Goal: Task Accomplishment & Management: Use online tool/utility

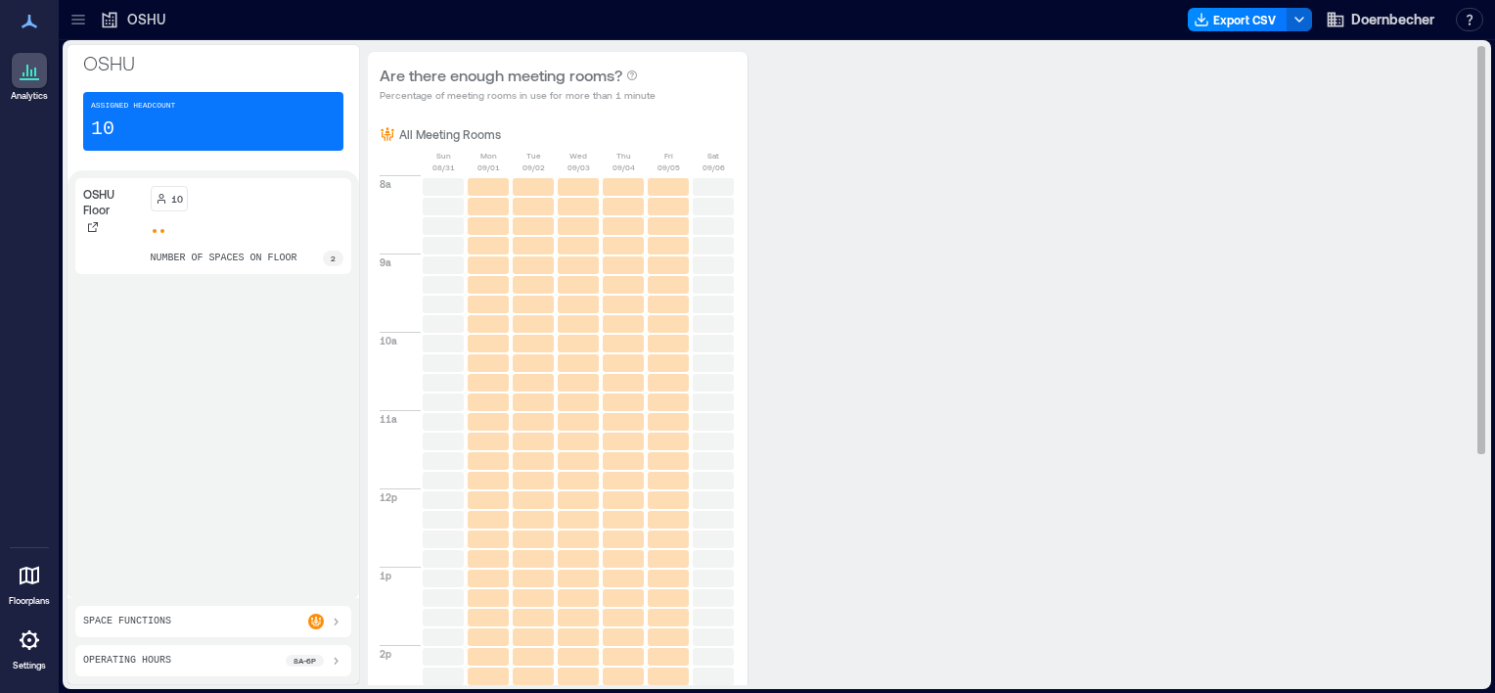
click at [995, 600] on div "Are there enough meeting rooms? Percentage of meeting rooms in use for more tha…" at bounding box center [919, 551] width 1103 height 999
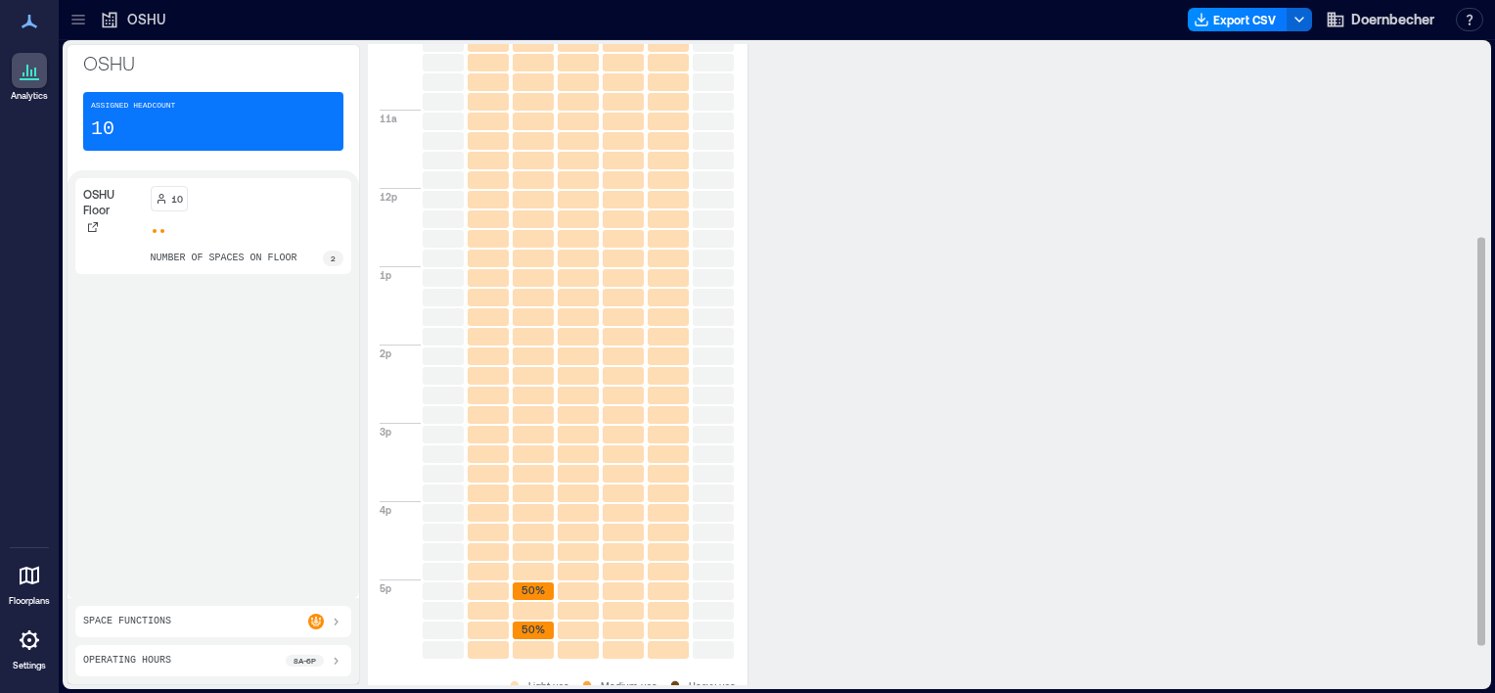
scroll to position [365, 0]
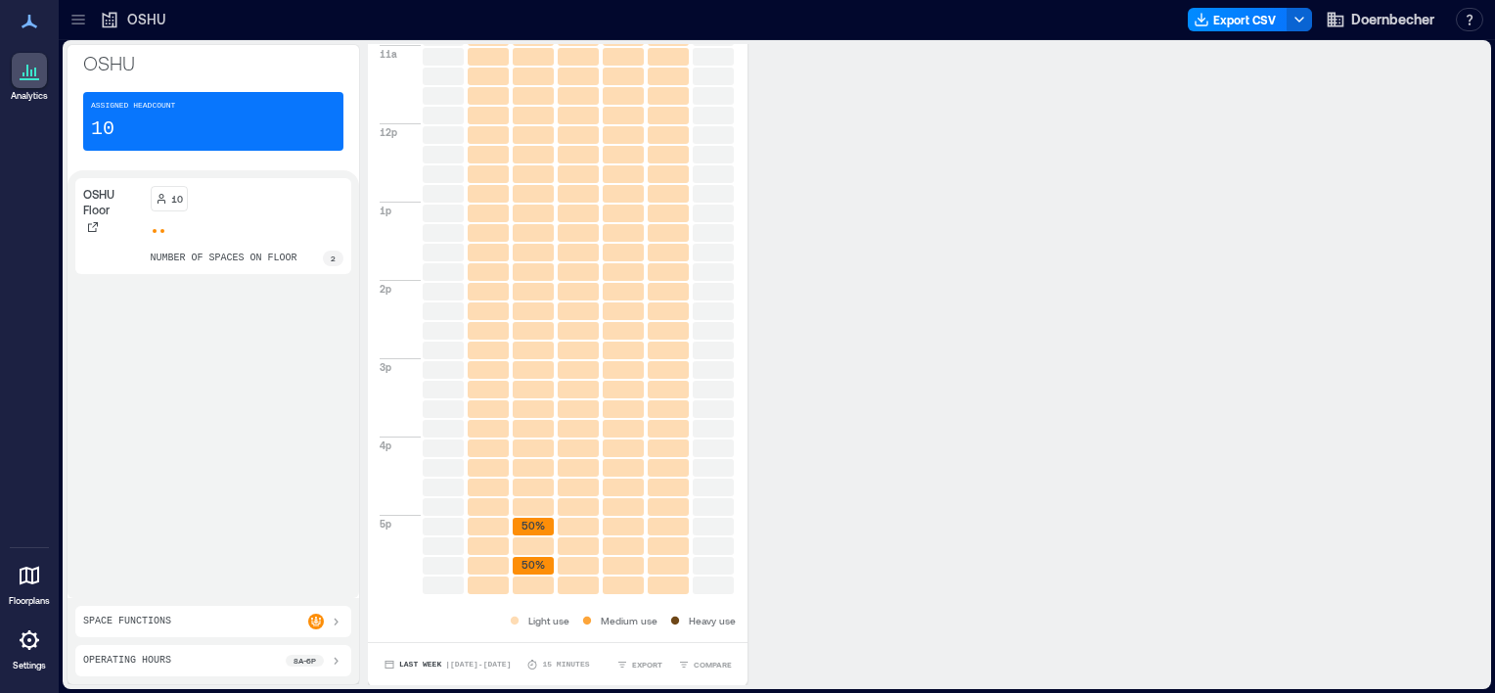
click at [131, 20] on p "OSHU" at bounding box center [146, 20] width 38 height 20
click at [85, 16] on icon at bounding box center [78, 20] width 20 height 20
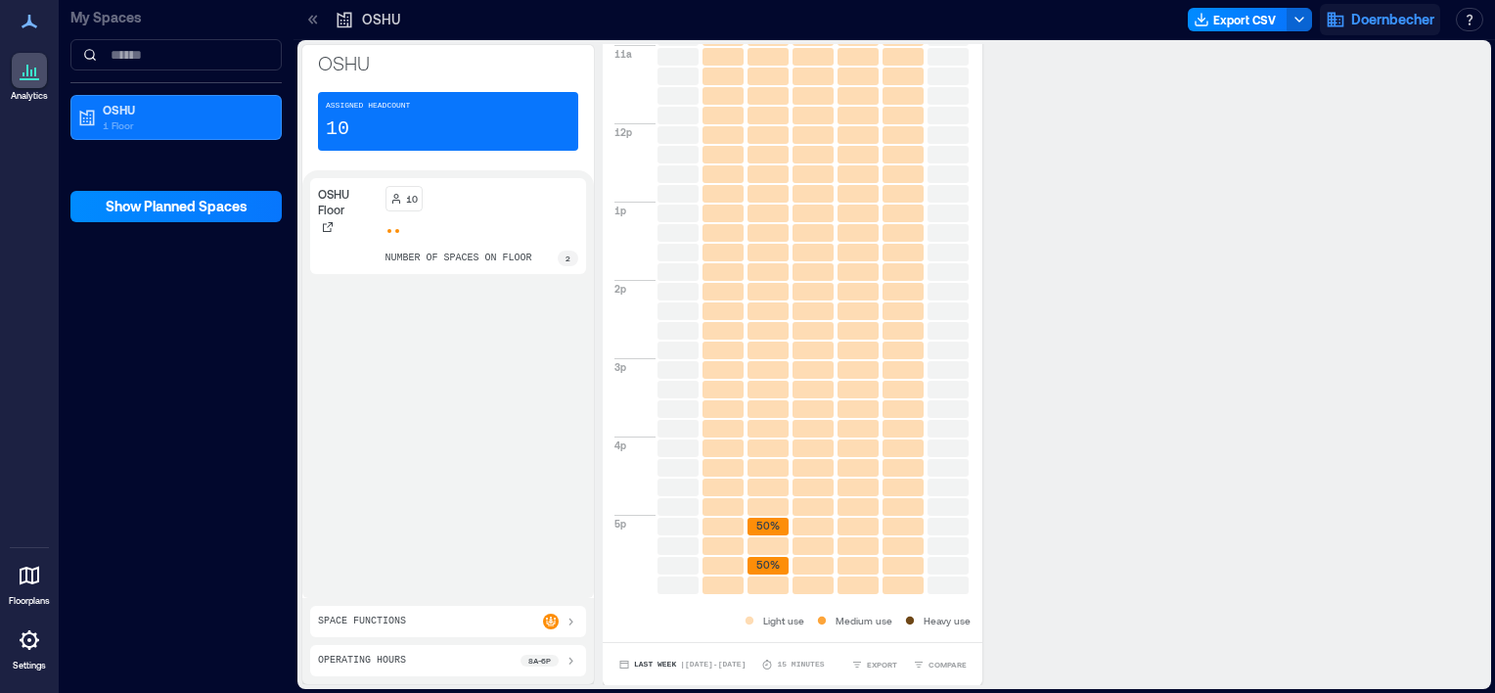
click at [1373, 19] on span "Doernbecher" at bounding box center [1392, 20] width 83 height 20
click at [1358, 91] on button "Your account" at bounding box center [1346, 97] width 180 height 31
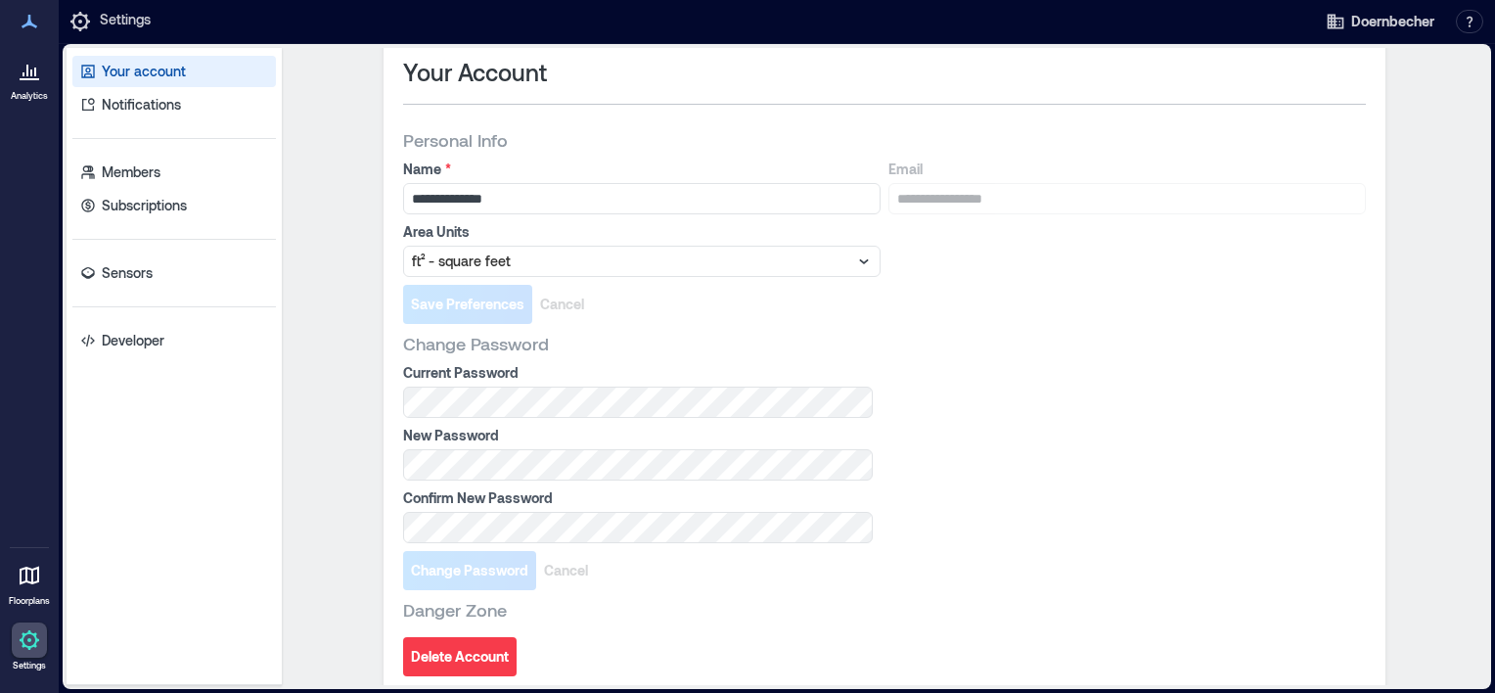
scroll to position [28, 0]
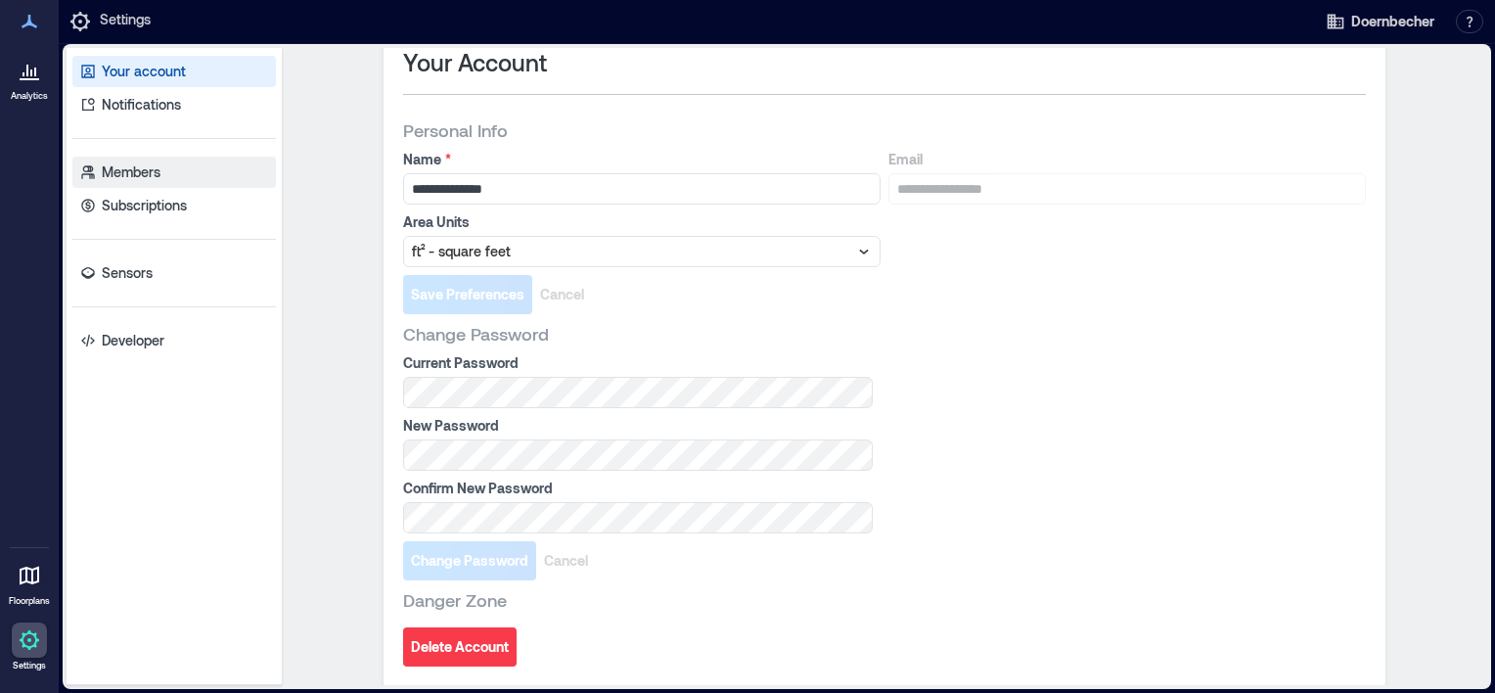
click at [136, 181] on p "Members" at bounding box center [131, 172] width 59 height 20
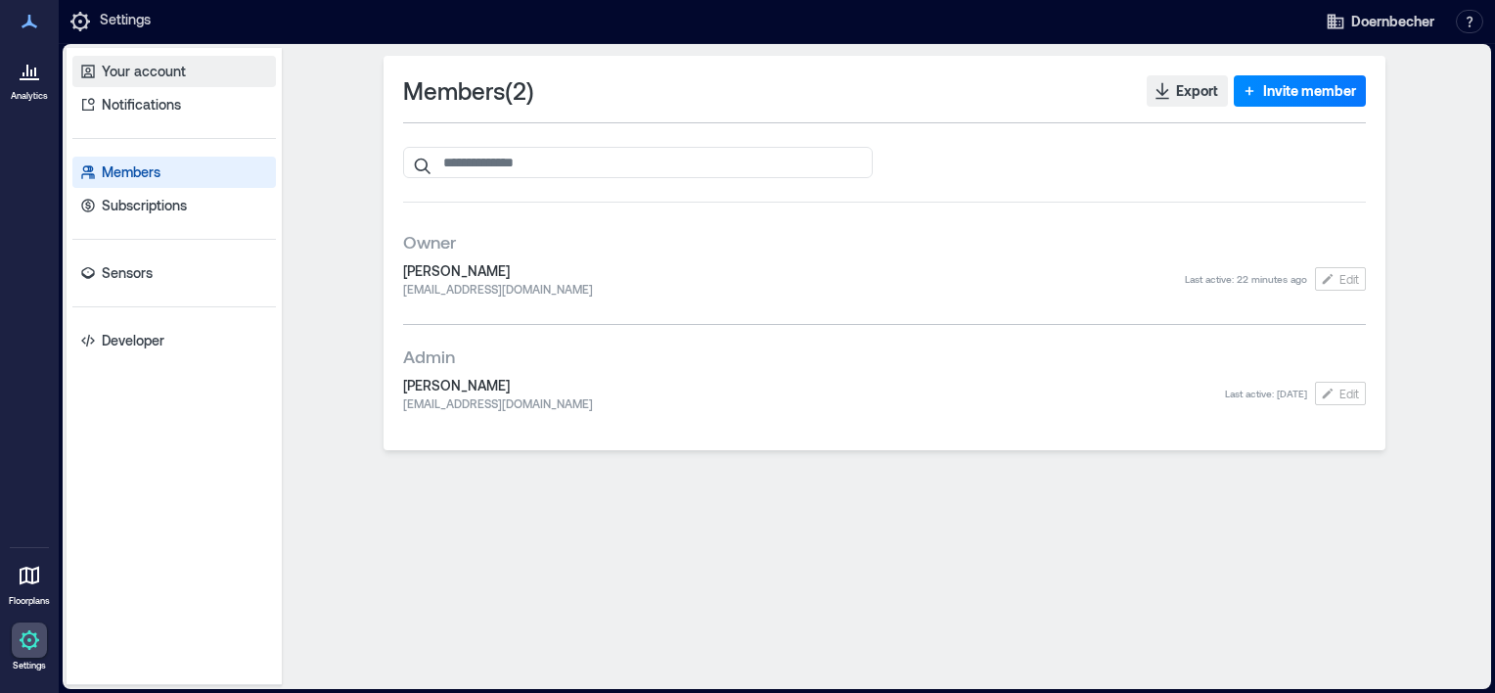
click at [135, 62] on p "Your account" at bounding box center [144, 72] width 84 height 20
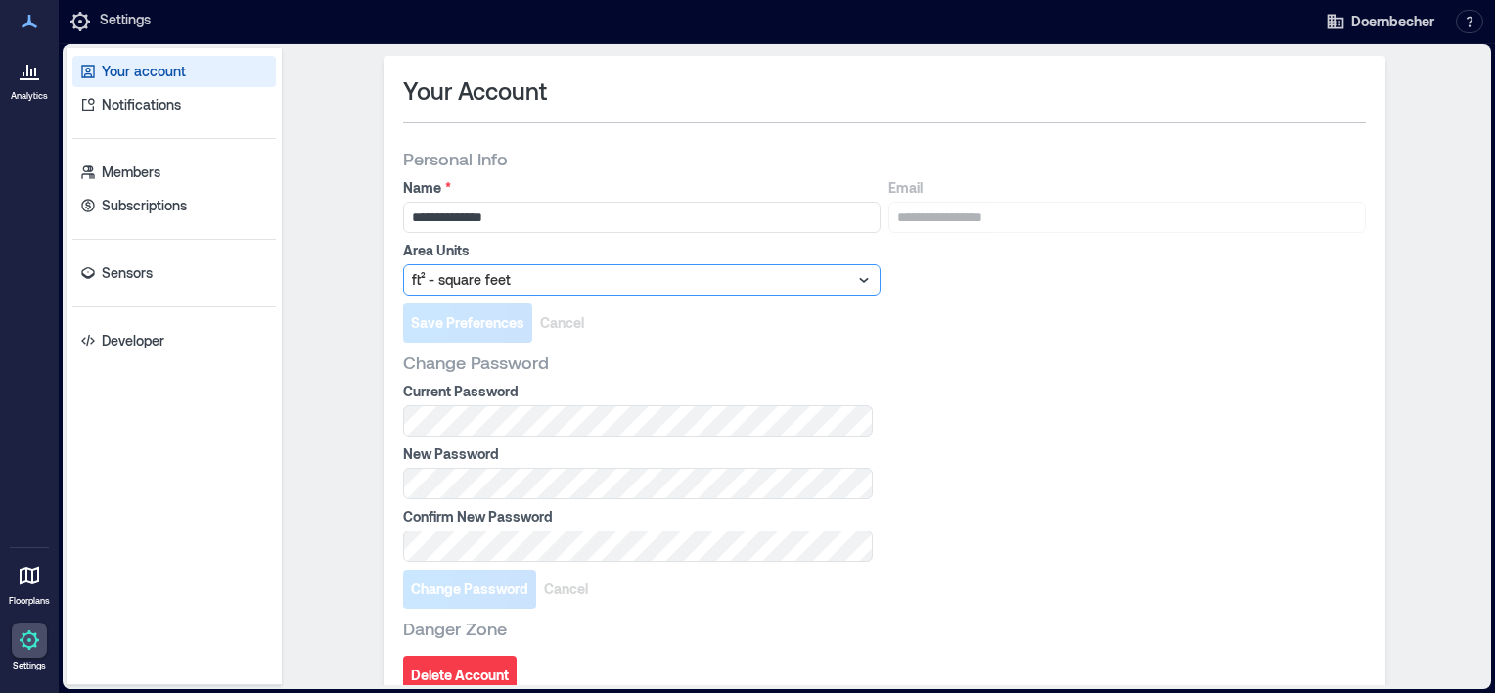
click at [857, 278] on icon at bounding box center [864, 280] width 20 height 20
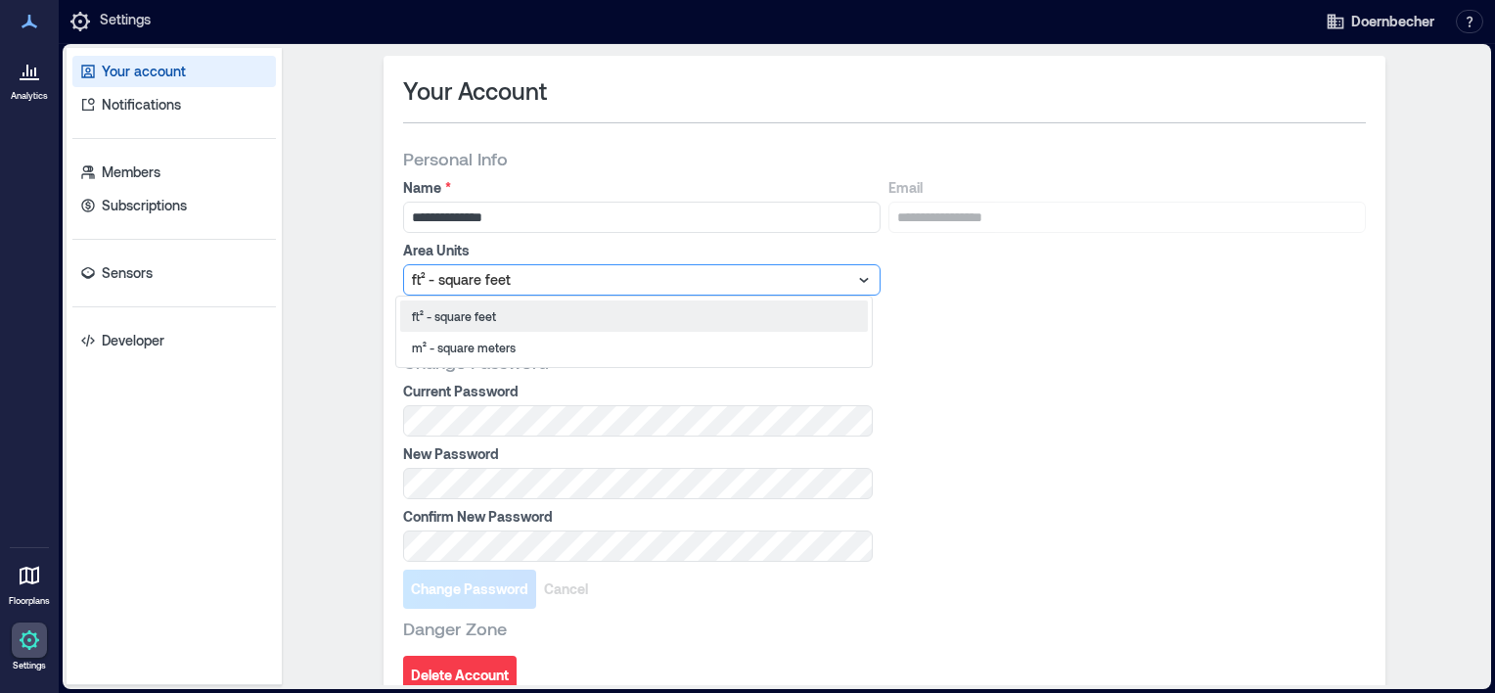
click at [1201, 373] on div "Change Password" at bounding box center [884, 361] width 963 height 23
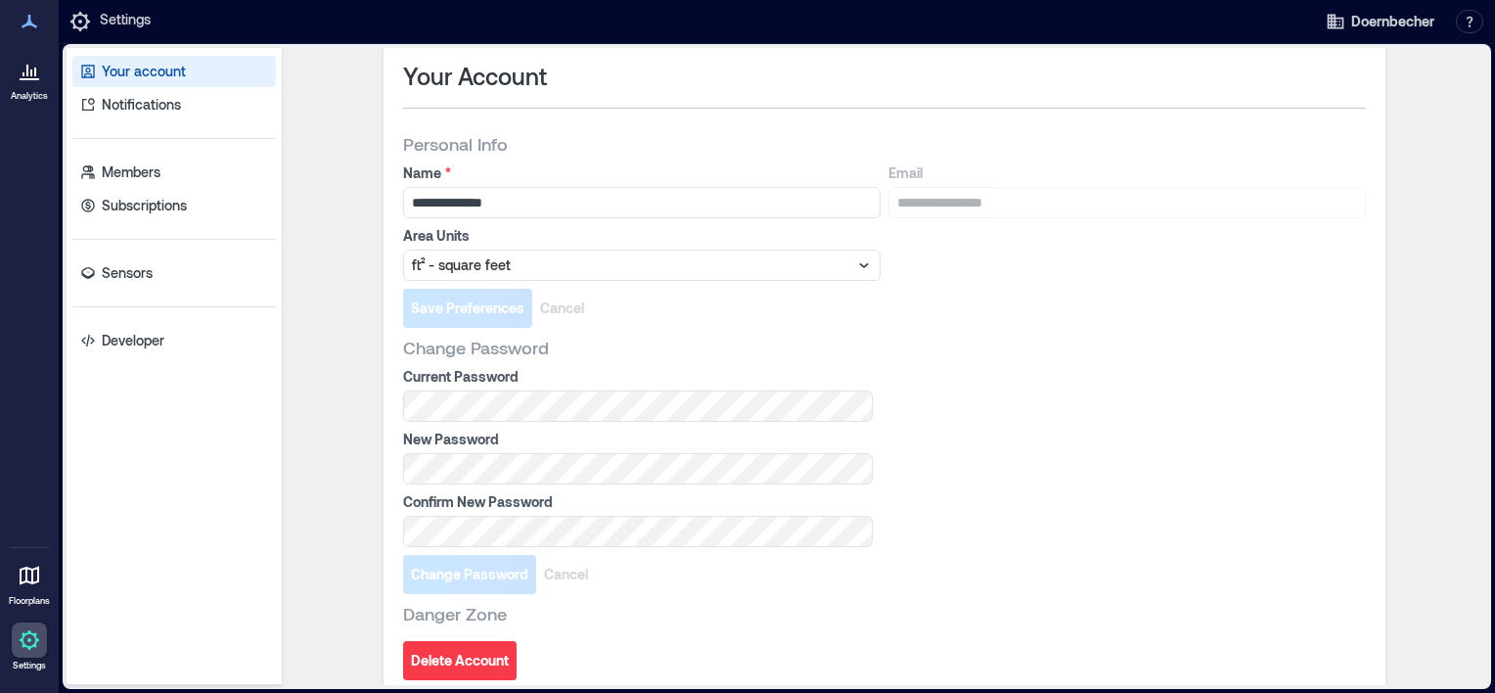
scroll to position [28, 0]
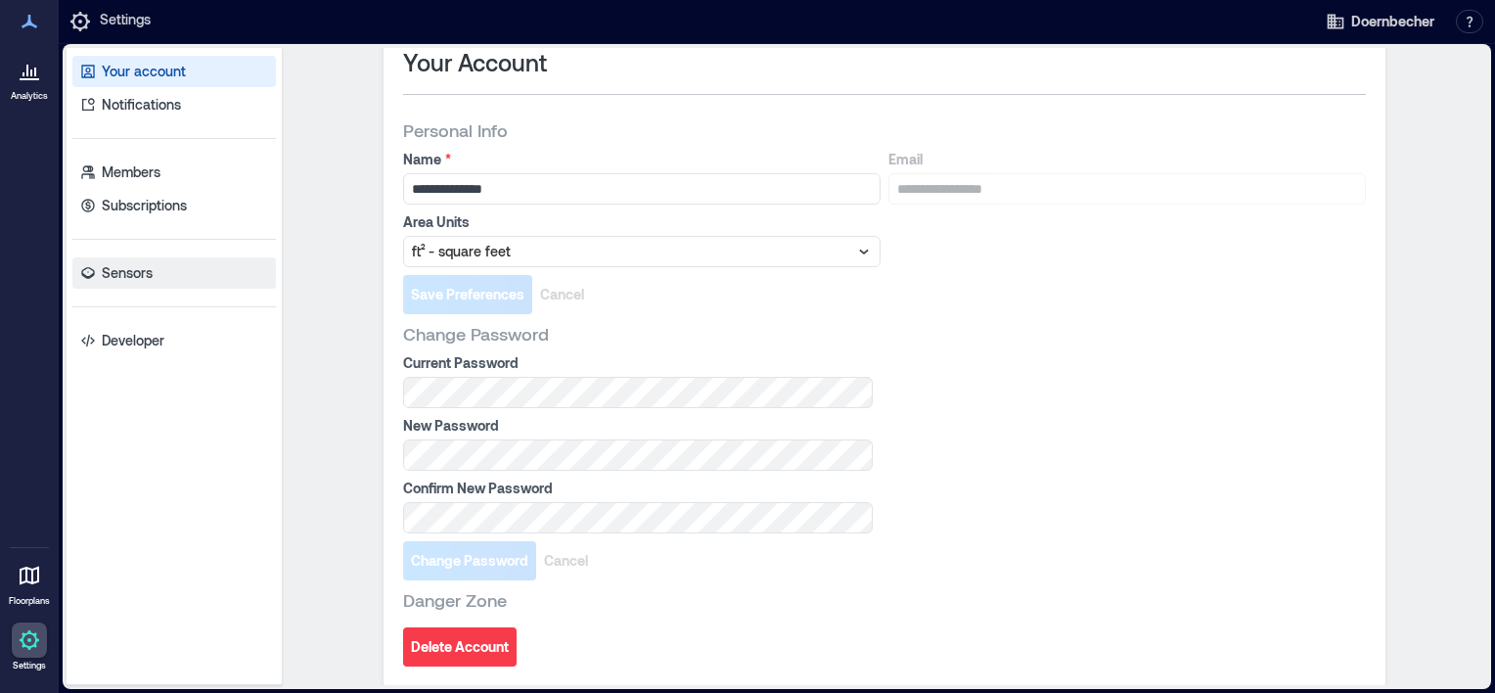
click at [98, 274] on link "Sensors" at bounding box center [173, 272] width 203 height 31
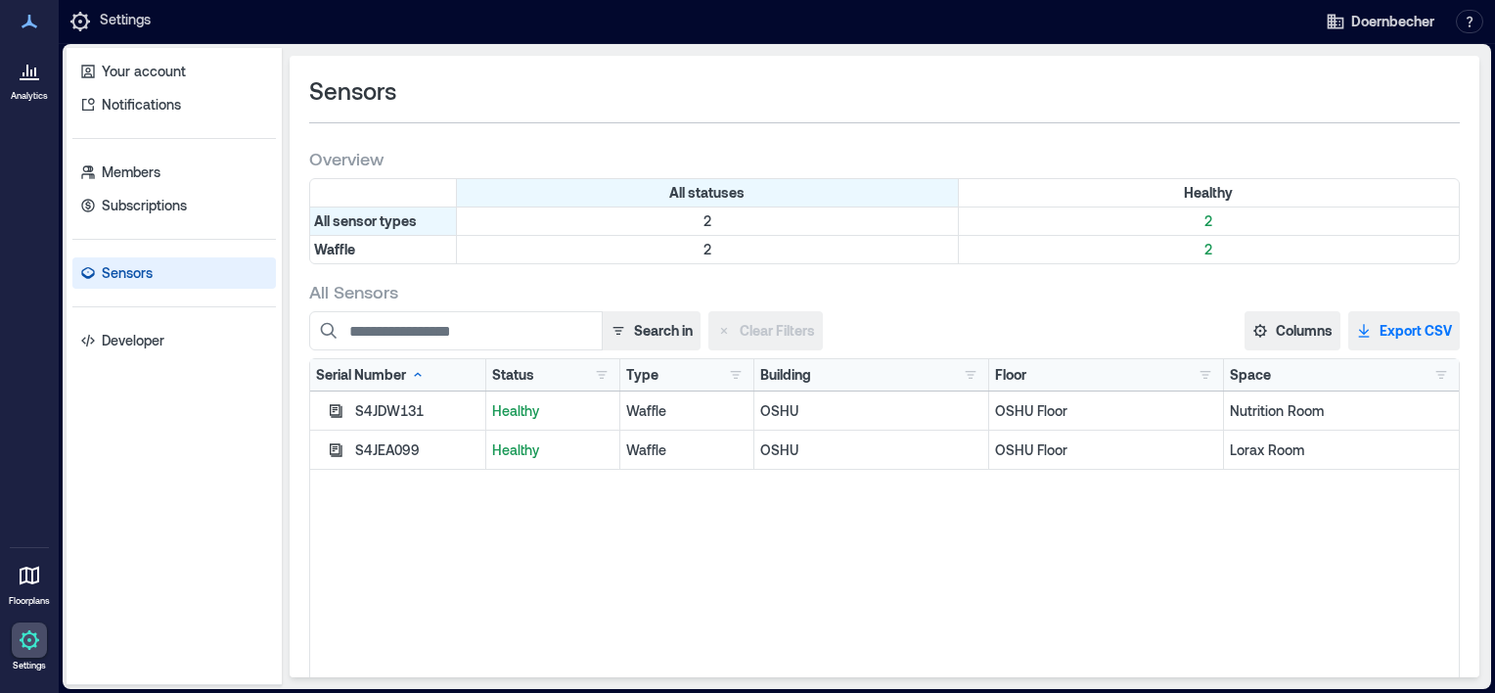
click at [1365, 317] on button "Export CSV" at bounding box center [1404, 330] width 112 height 39
click at [145, 68] on p "Your account" at bounding box center [144, 72] width 84 height 20
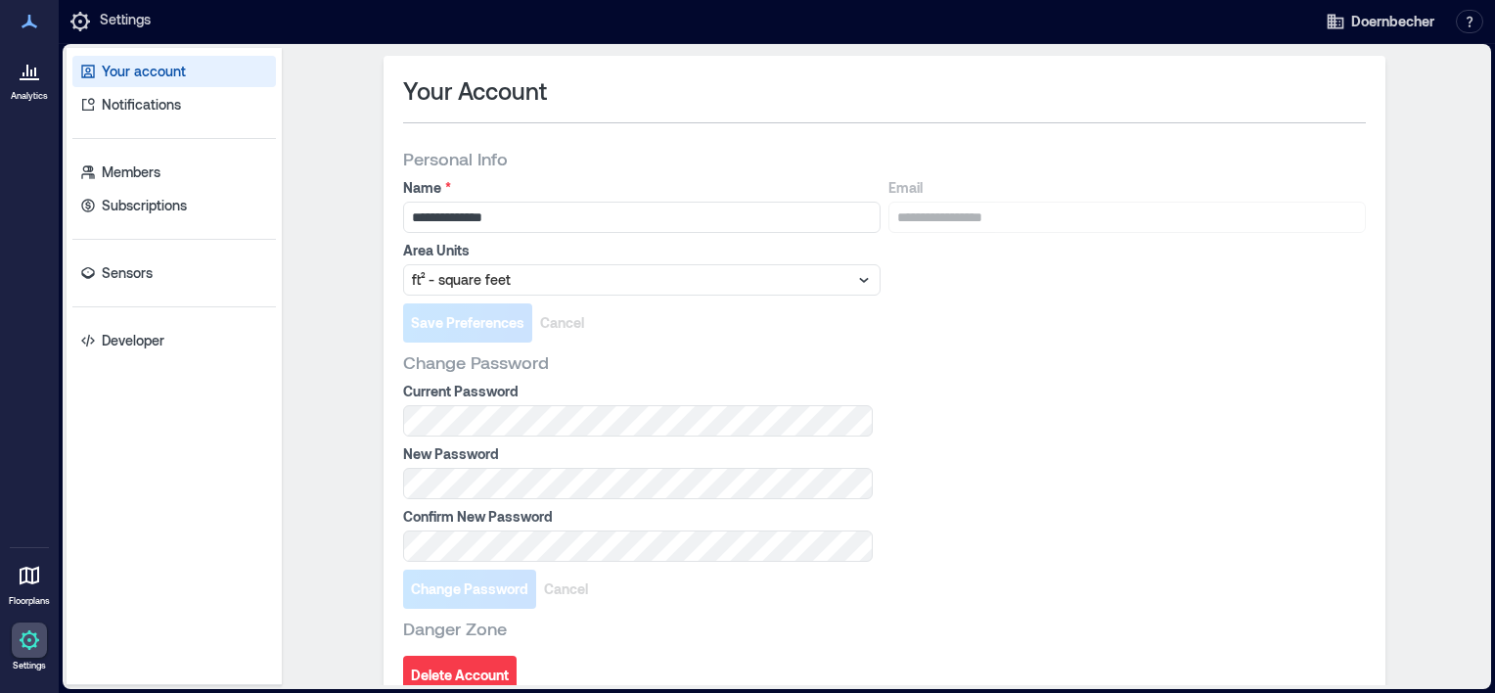
click at [33, 81] on icon at bounding box center [29, 70] width 23 height 23
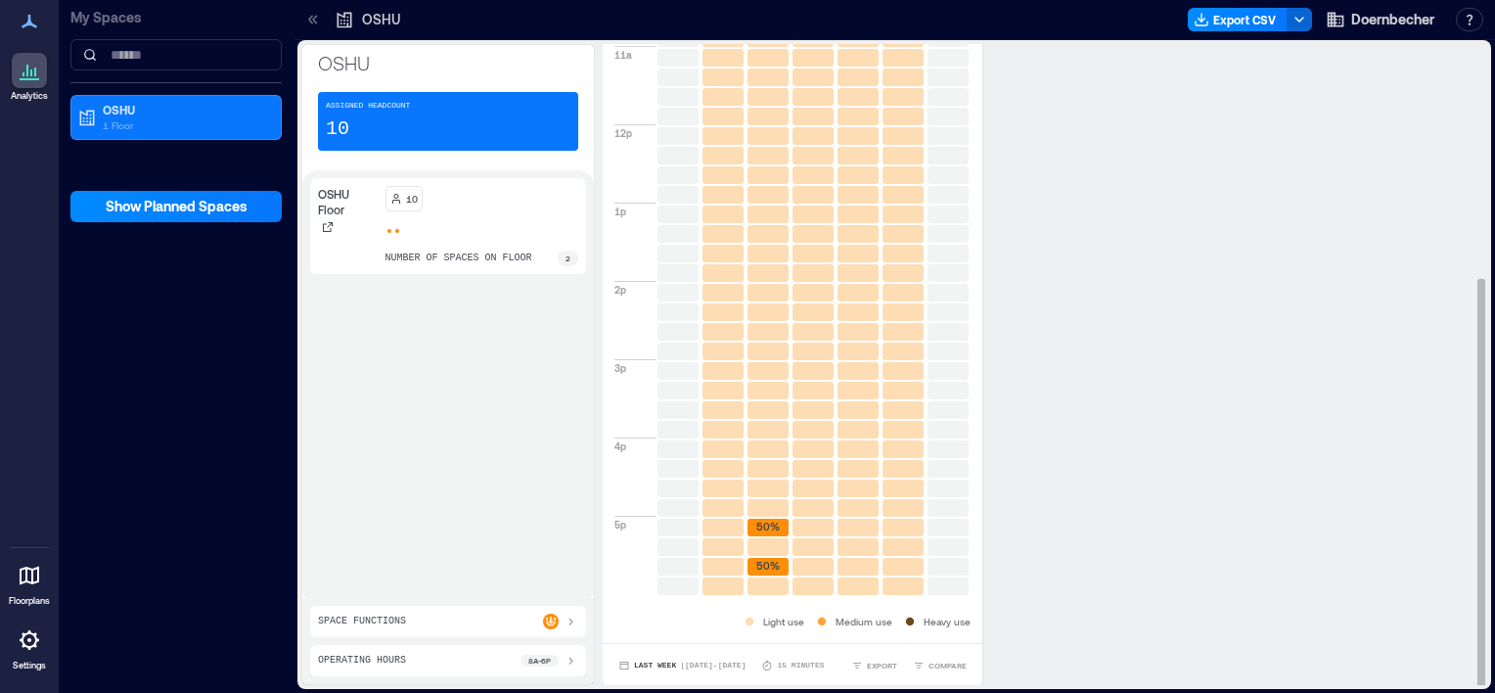
scroll to position [365, 0]
click at [509, 615] on div "Space Functions" at bounding box center [448, 621] width 260 height 16
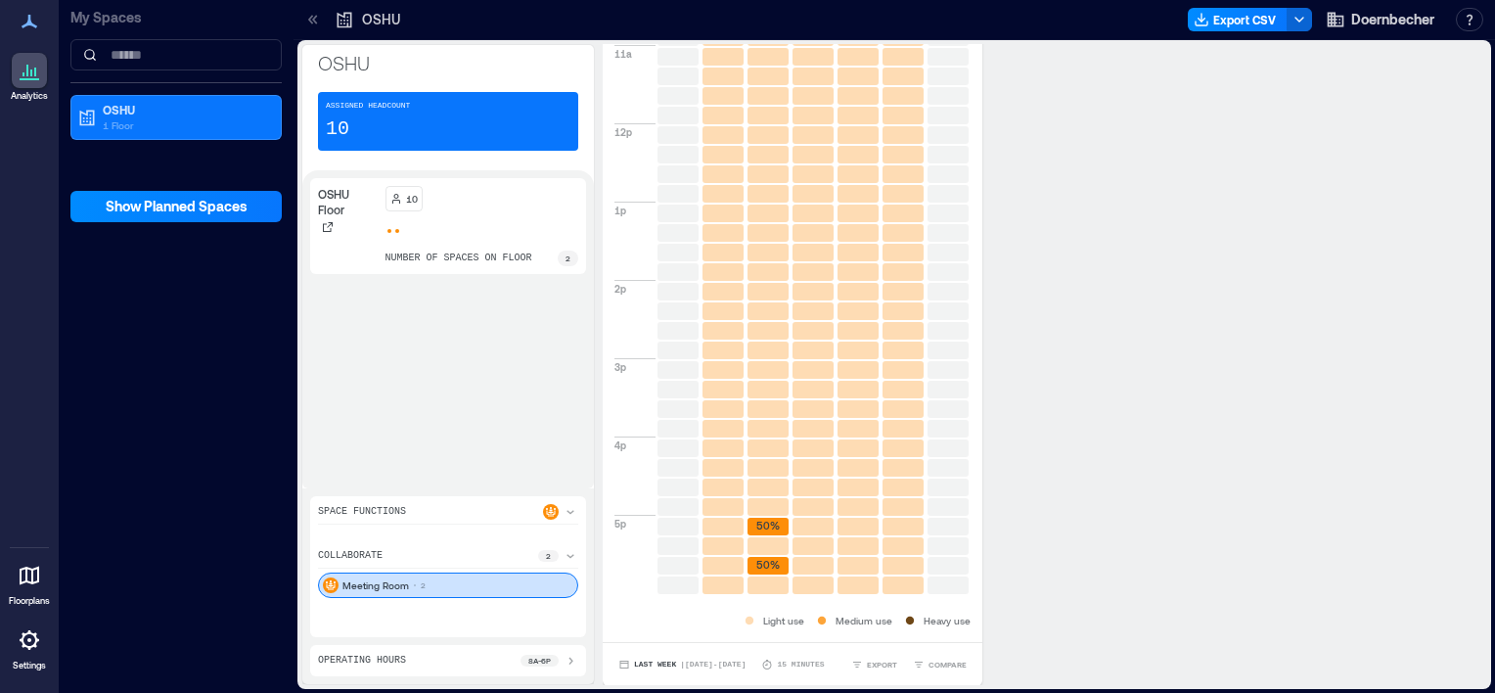
click at [342, 551] on p "collaborate" at bounding box center [350, 556] width 65 height 16
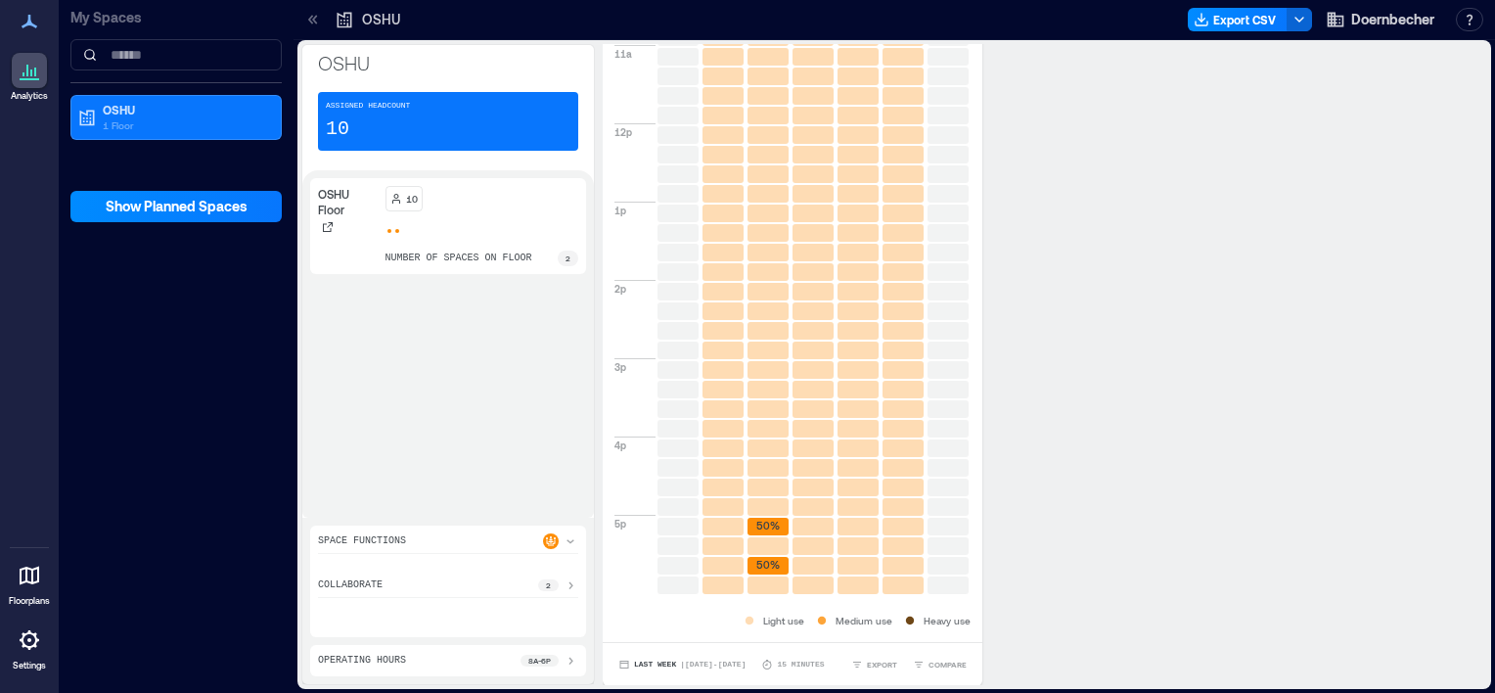
click at [396, 583] on div "collaborate 2" at bounding box center [448, 587] width 260 height 21
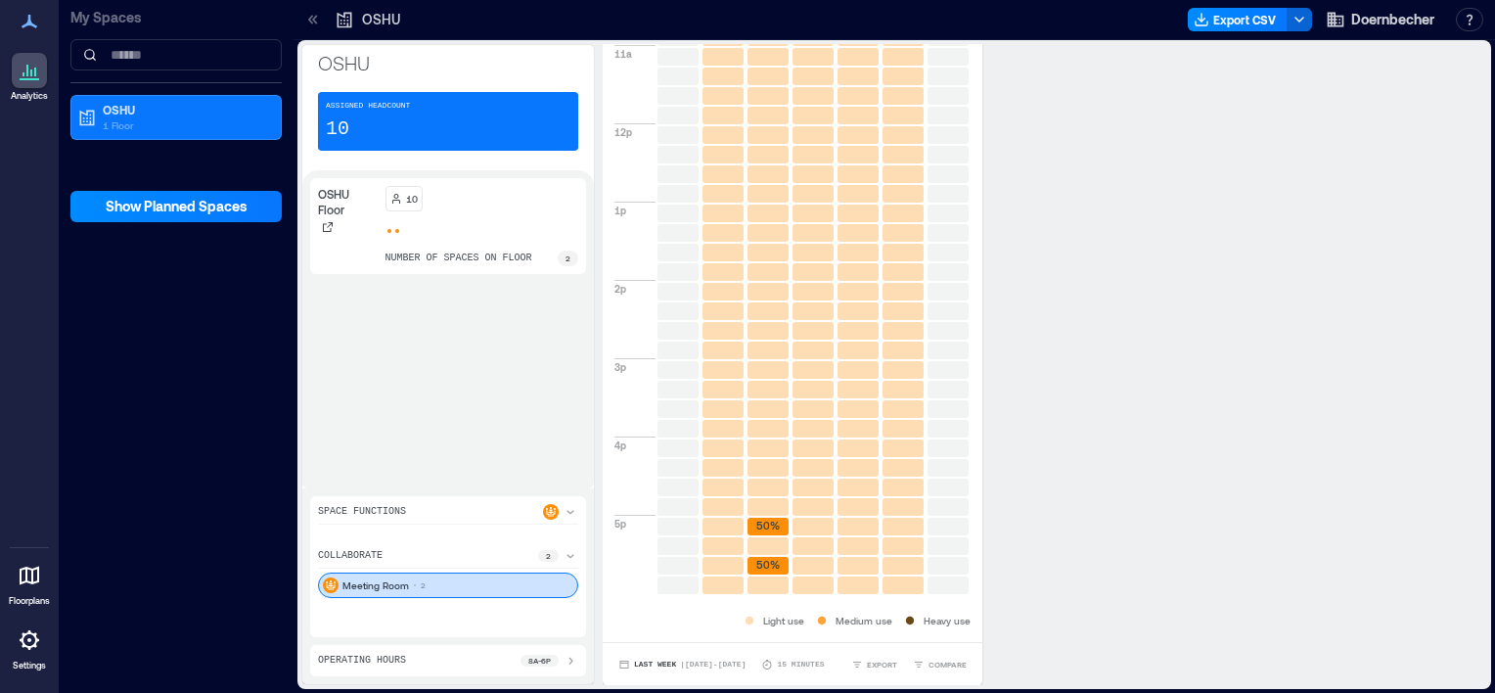
click at [393, 515] on p "Space Functions" at bounding box center [362, 512] width 88 height 16
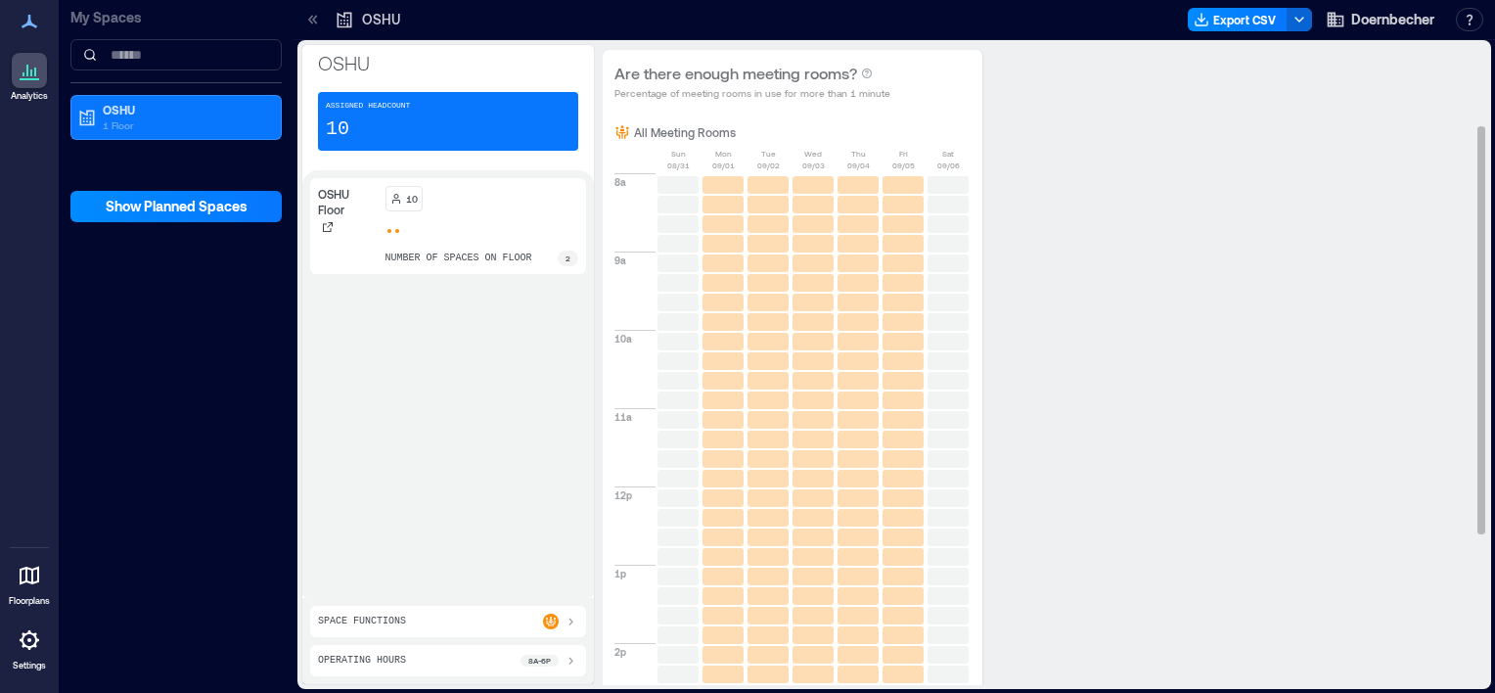
scroll to position [0, 0]
click at [1299, 12] on icon "button" at bounding box center [1299, 20] width 16 height 16
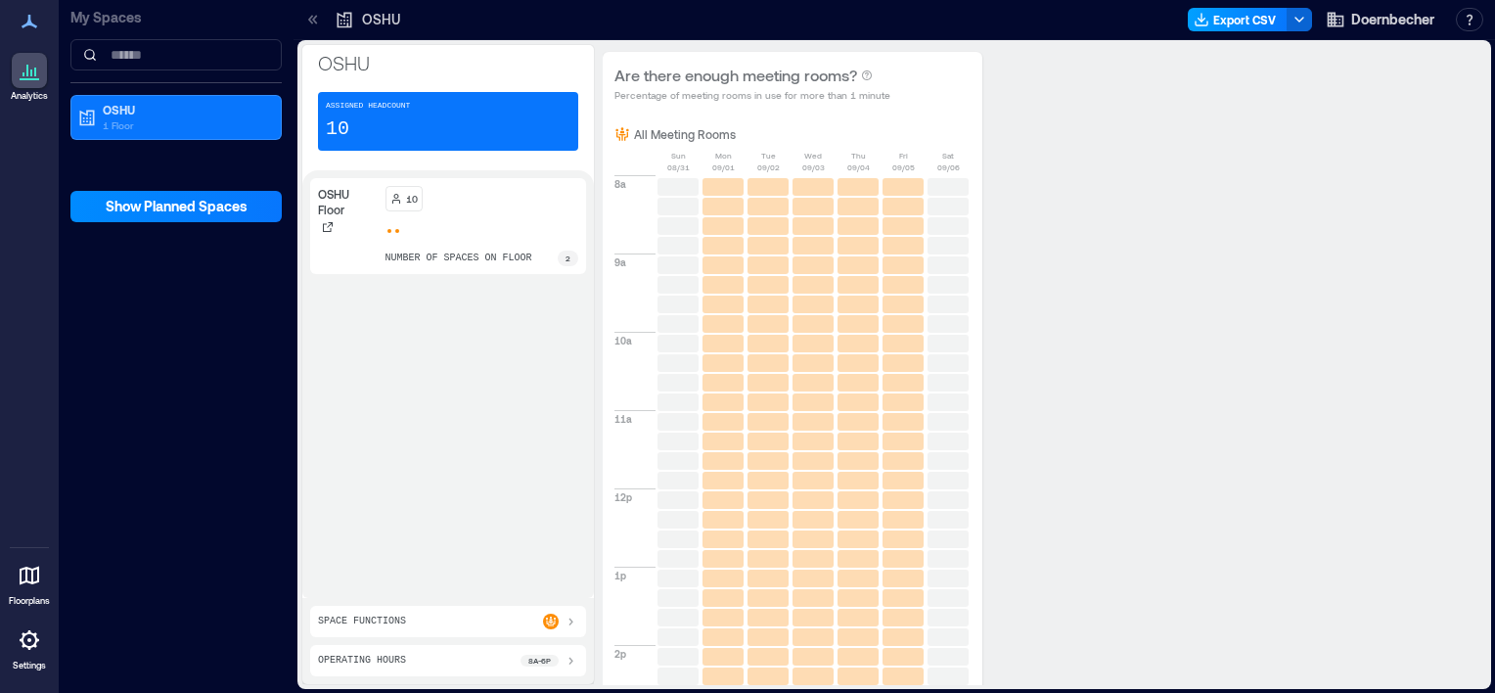
click at [1231, 15] on button "Export CSV" at bounding box center [1237, 19] width 100 height 23
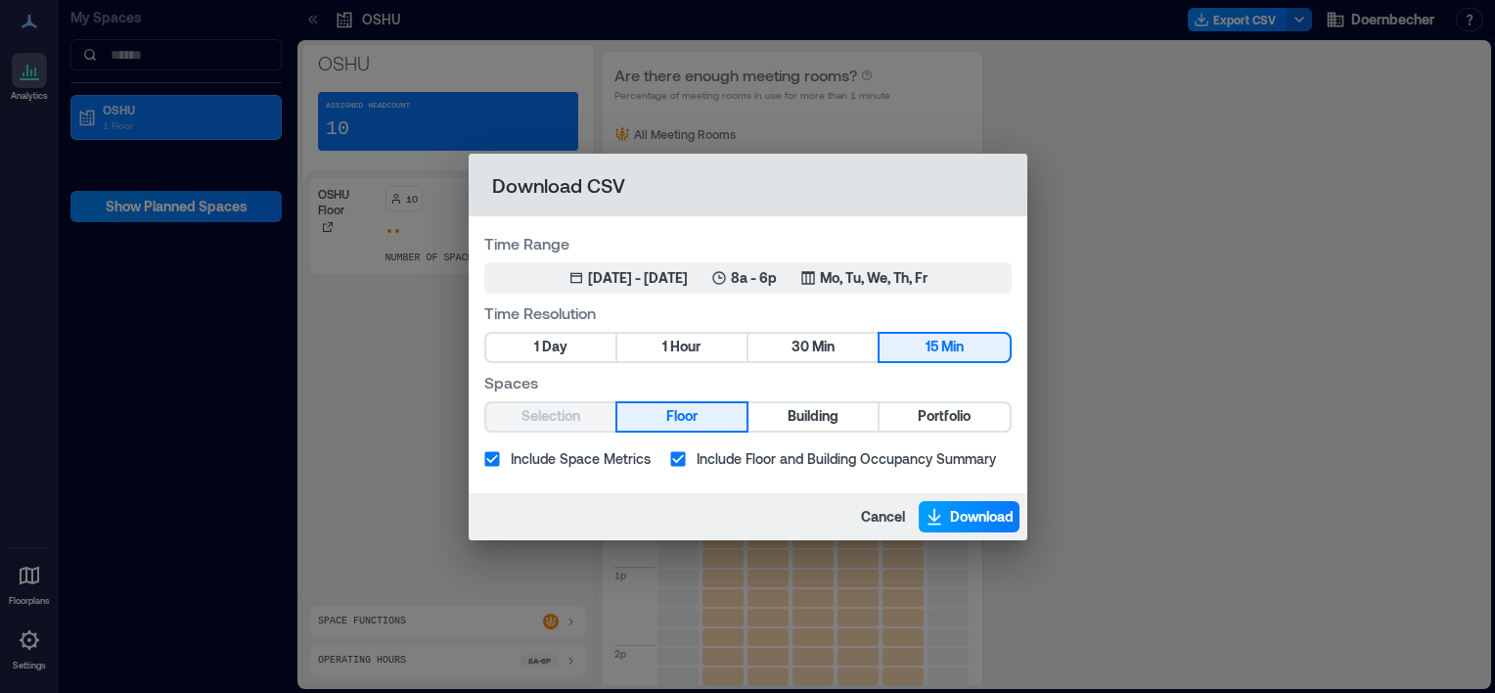
click at [973, 511] on span "Download" at bounding box center [982, 517] width 64 height 20
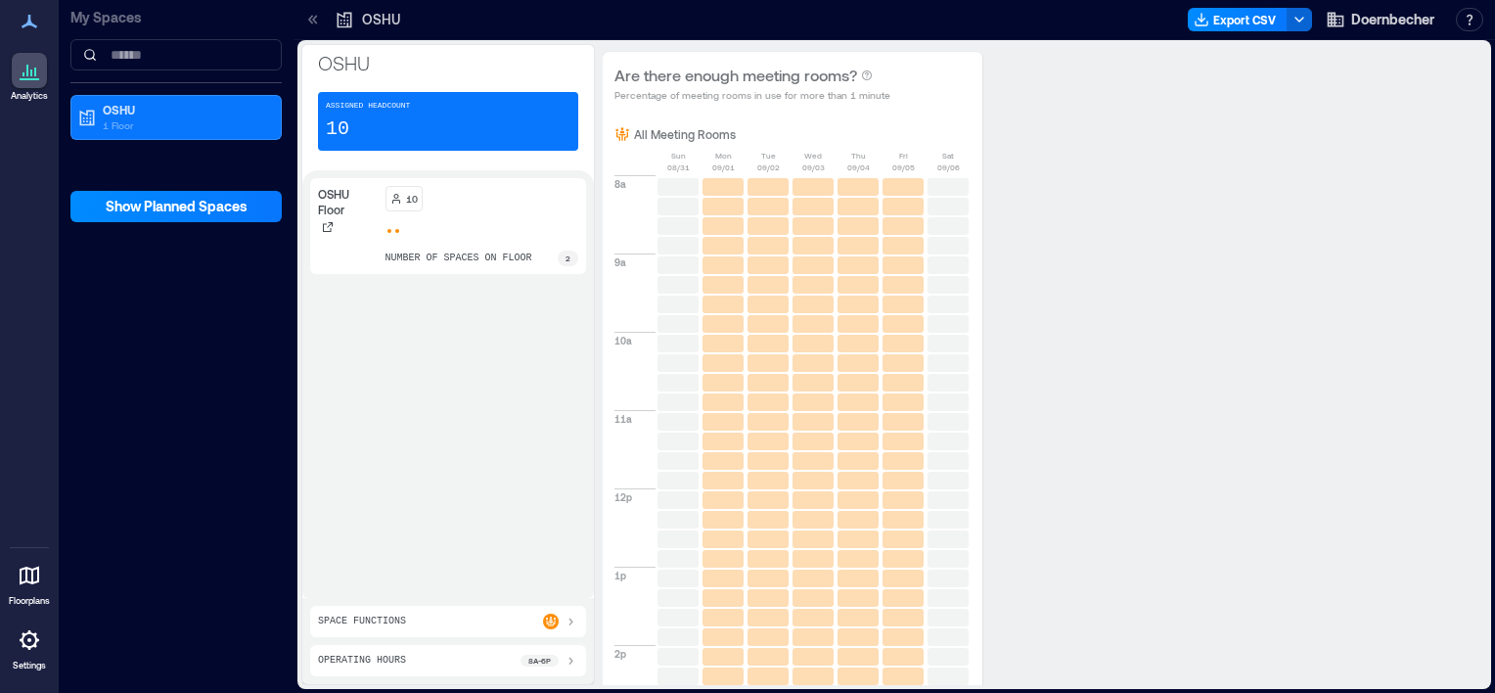
click at [470, 438] on div "OSHU Floor 10 number of spaces on floor 2" at bounding box center [448, 384] width 276 height 412
click at [1149, 457] on div "Are there enough meeting rooms? Percentage of meeting rooms in use for more tha…" at bounding box center [1037, 551] width 869 height 999
click at [1057, 359] on div "Are there enough meeting rooms? Percentage of meeting rooms in use for more tha…" at bounding box center [1037, 551] width 869 height 999
click at [93, 131] on div "OSHU 1 Floor" at bounding box center [172, 117] width 190 height 31
